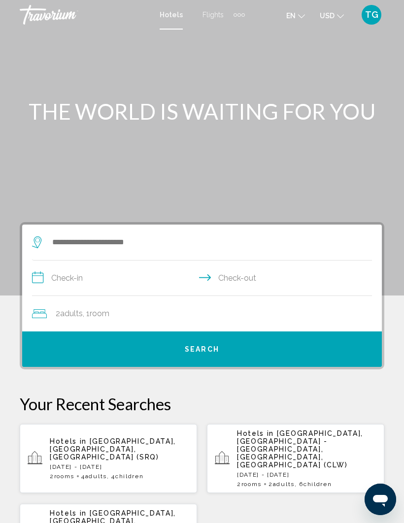
click at [241, 18] on div "Extra navigation items" at bounding box center [238, 14] width 11 height 15
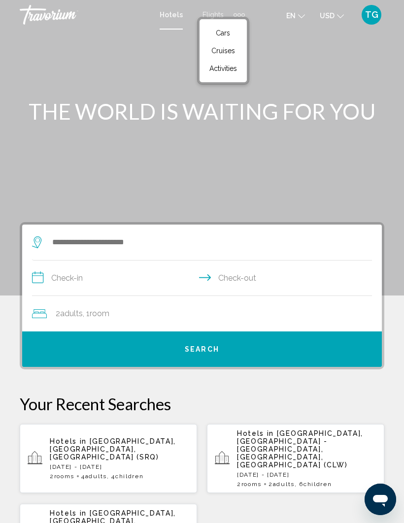
click at [225, 68] on span "Activities" at bounding box center [223, 68] width 28 height 8
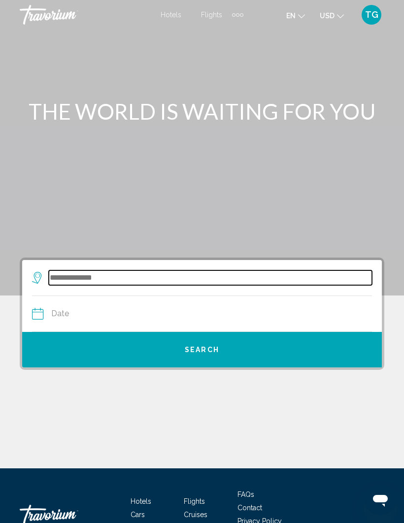
click at [150, 284] on input "Search widget" at bounding box center [210, 277] width 323 height 15
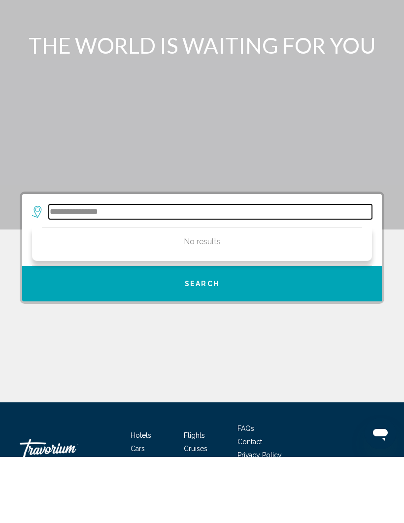
type input "**********"
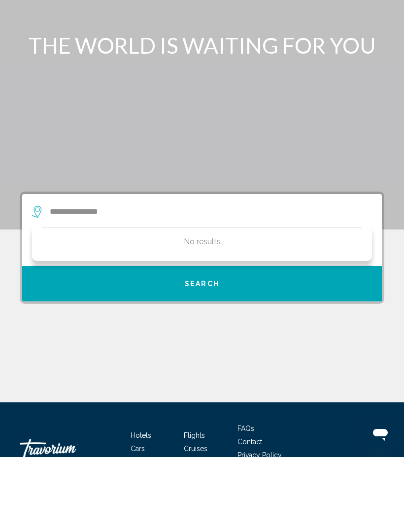
click at [389, 171] on div "Main content" at bounding box center [202, 147] width 404 height 295
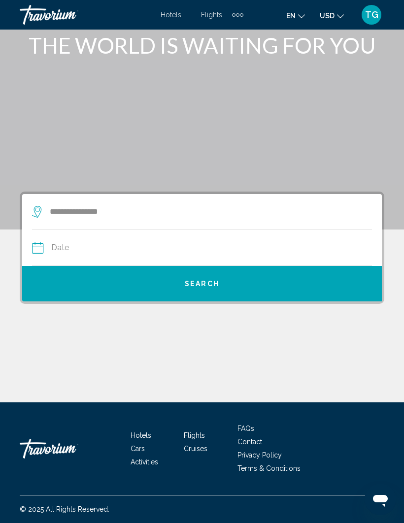
click at [95, 252] on input "Date" at bounding box center [117, 249] width 174 height 38
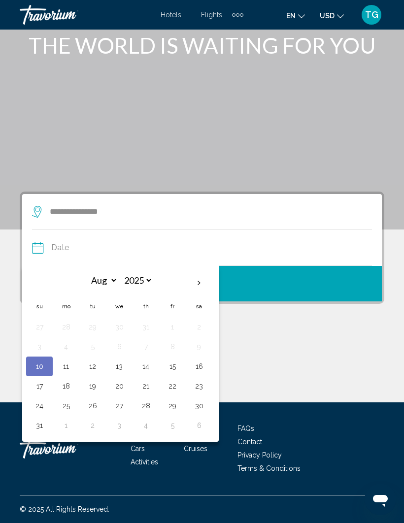
click at [68, 367] on button "11" at bounding box center [66, 366] width 16 height 14
type input "**********"
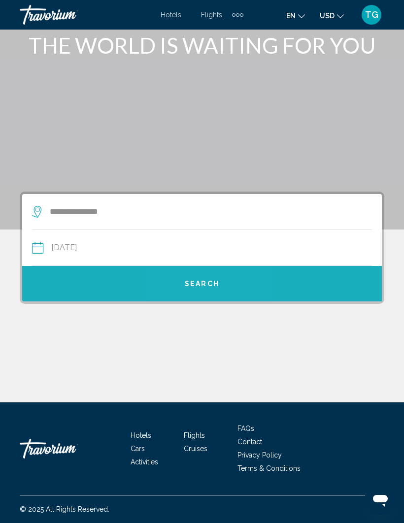
click at [207, 287] on span "Search" at bounding box center [202, 284] width 34 height 8
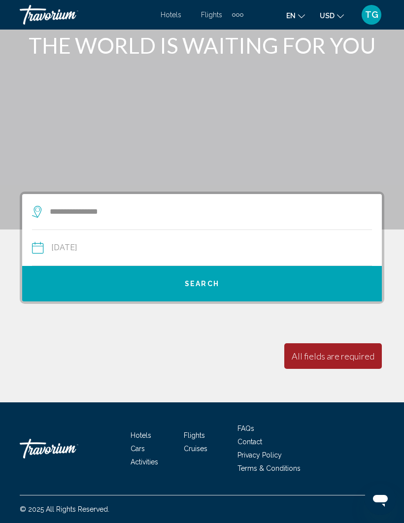
click at [210, 291] on button "Search" at bounding box center [201, 283] width 359 height 35
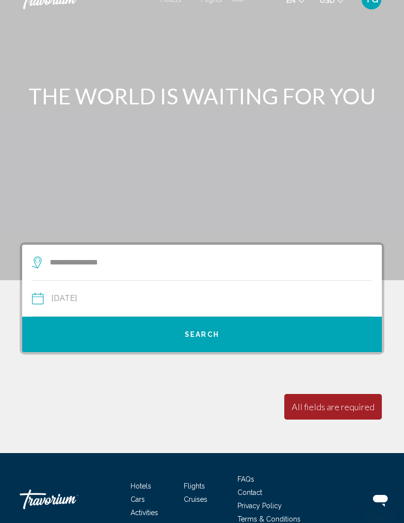
scroll to position [32, 0]
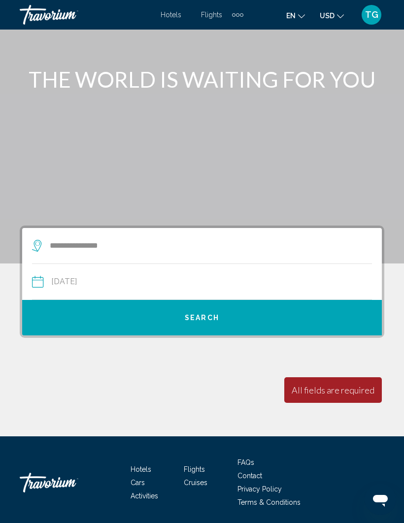
click at [141, 499] on span "Activities" at bounding box center [144, 496] width 28 height 8
click at [149, 494] on span "Activities" at bounding box center [144, 496] width 28 height 8
click at [145, 498] on span "Activities" at bounding box center [144, 496] width 28 height 8
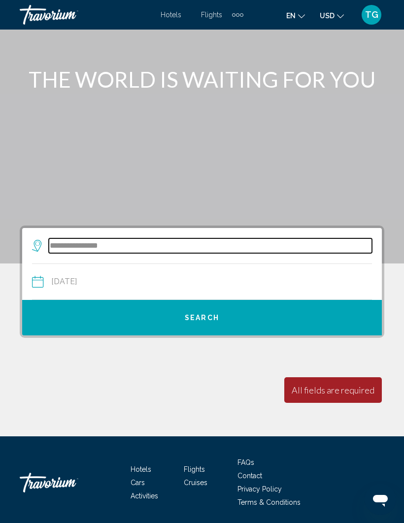
click at [194, 248] on input "**********" at bounding box center [210, 245] width 323 height 15
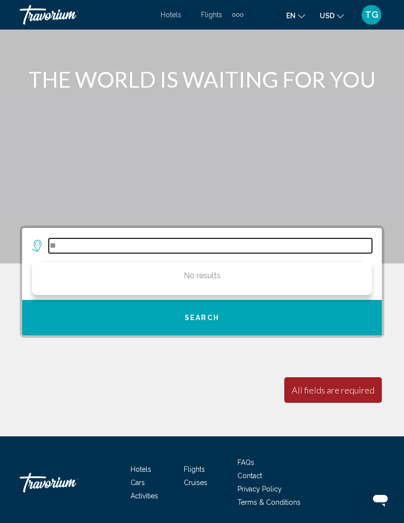
type input "*"
